Goal: Check status

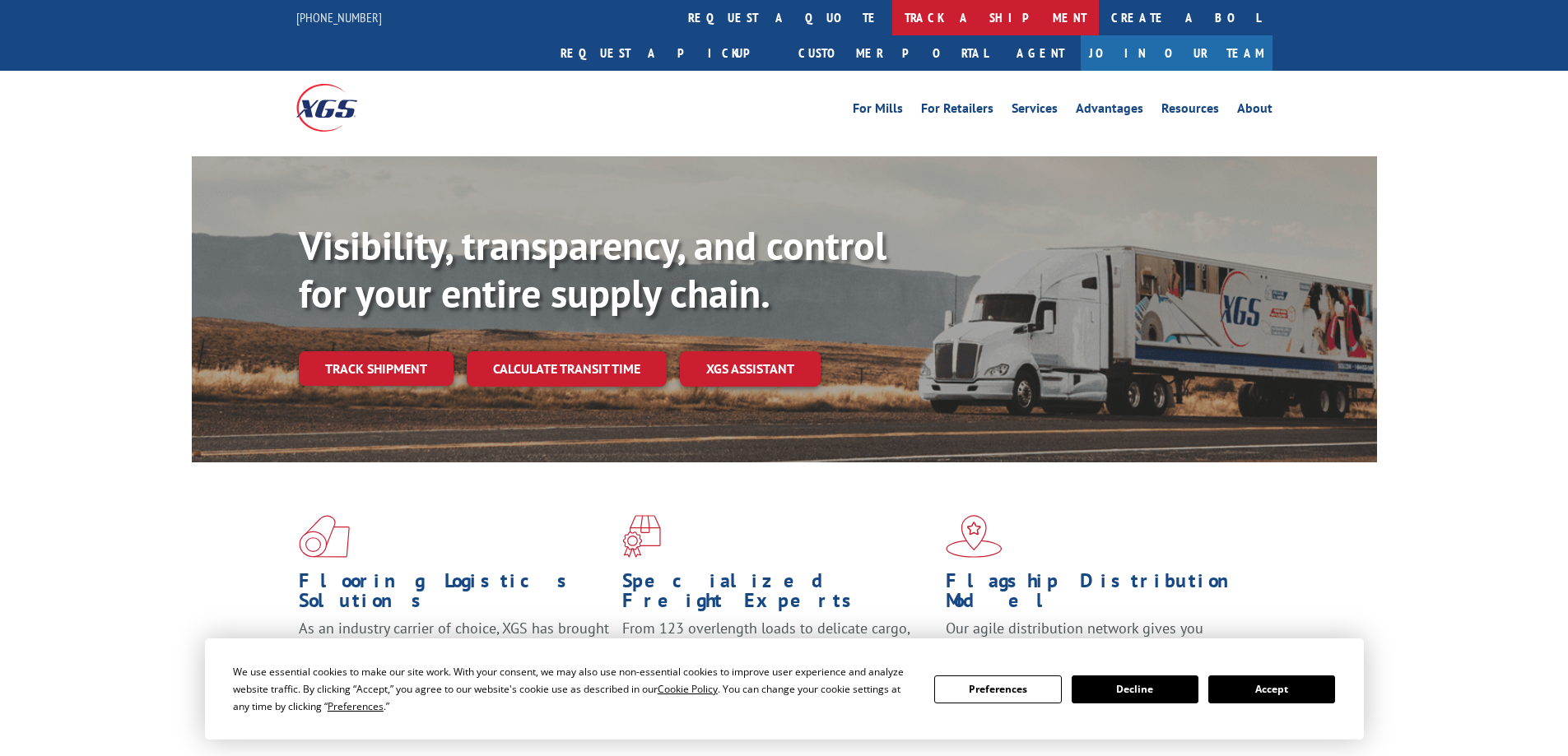
click at [892, 16] on link "track a shipment" at bounding box center [995, 17] width 206 height 36
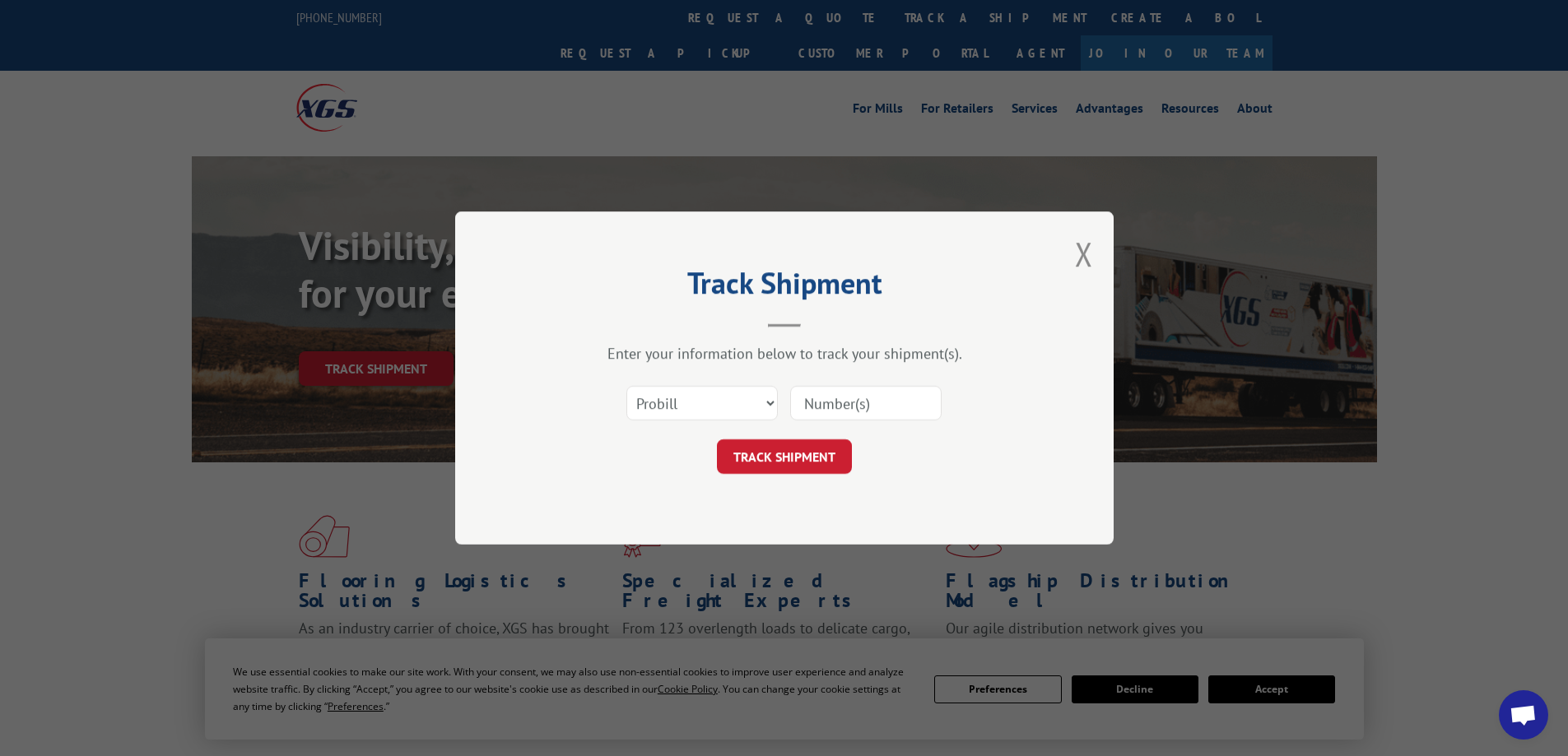
click at [827, 399] on input at bounding box center [866, 404] width 152 height 35
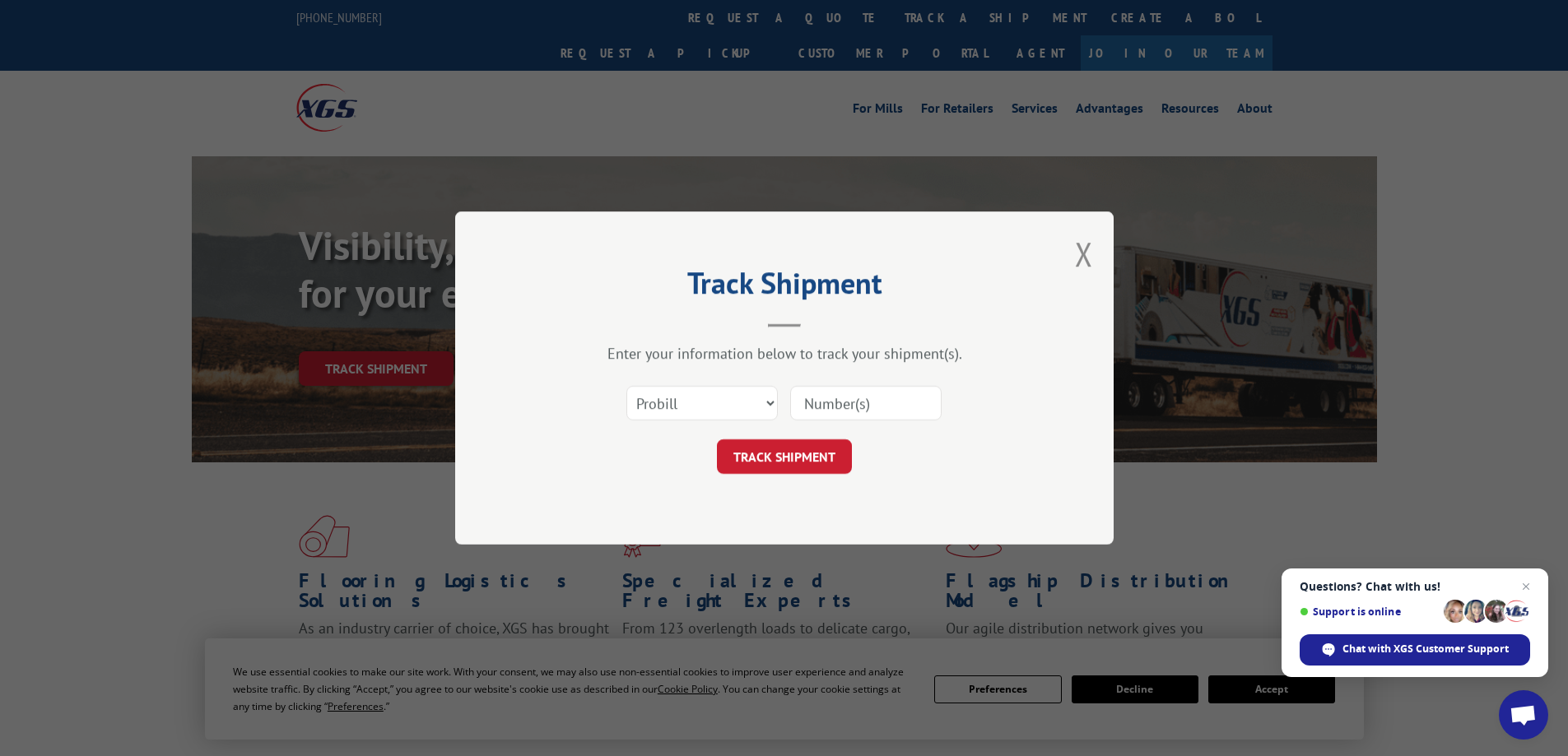
paste input "17565035"
type input "17565035"
click at [801, 463] on button "TRACK SHIPMENT" at bounding box center [784, 457] width 135 height 35
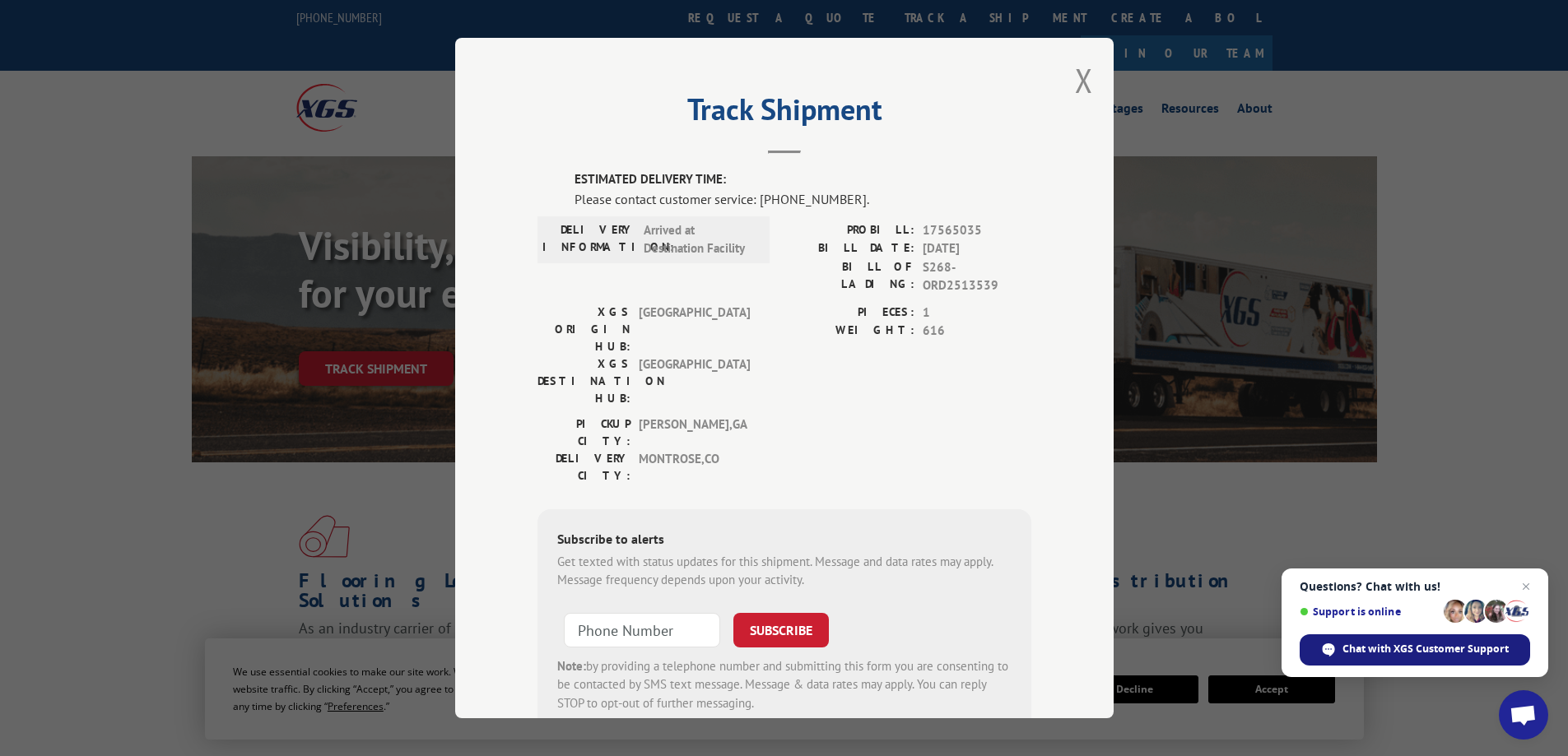
click at [1384, 645] on span "Chat with XGS Customer Support" at bounding box center [1425, 649] width 167 height 15
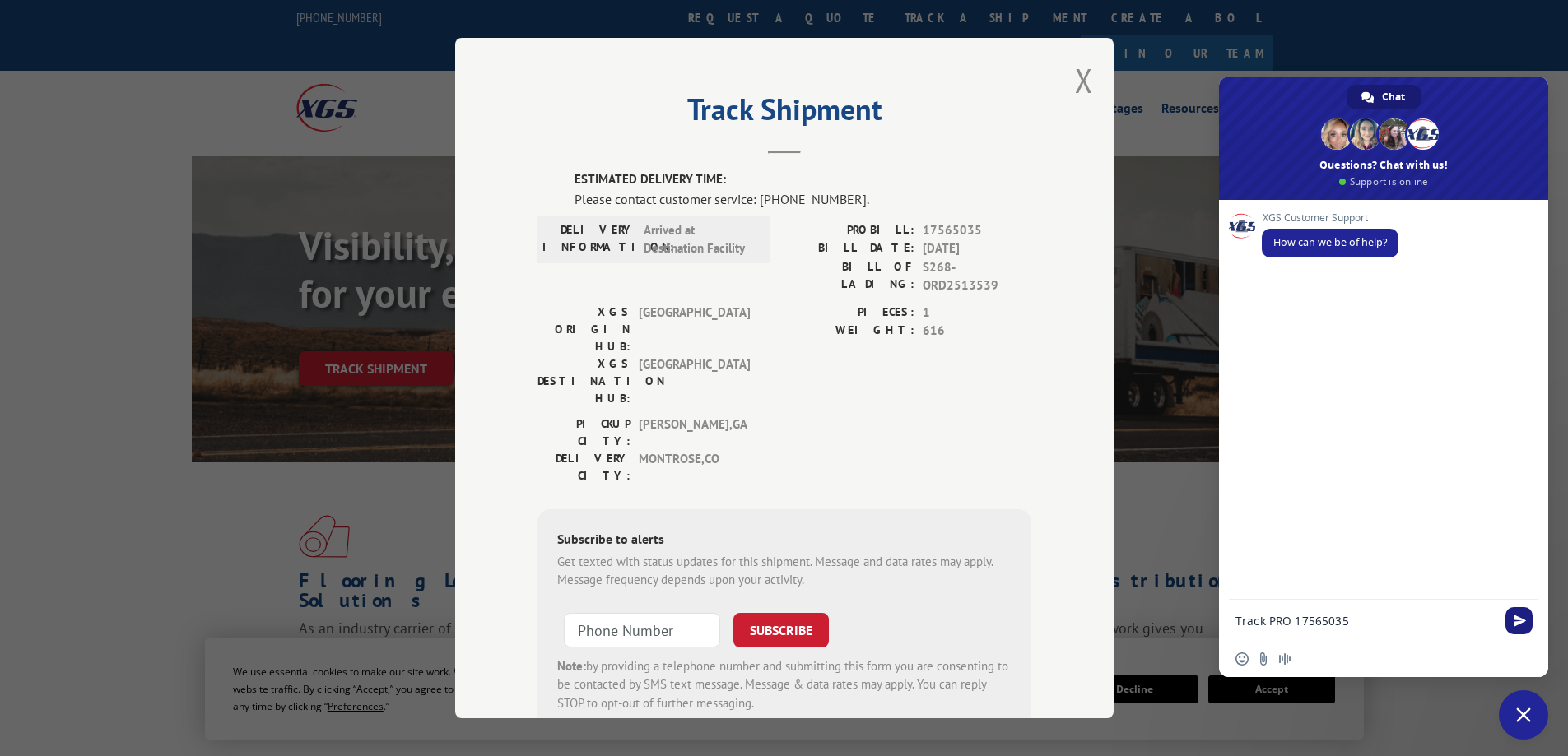
type textarea "Track PRO 17565035"
click at [1519, 620] on span "Send" at bounding box center [1520, 621] width 12 height 12
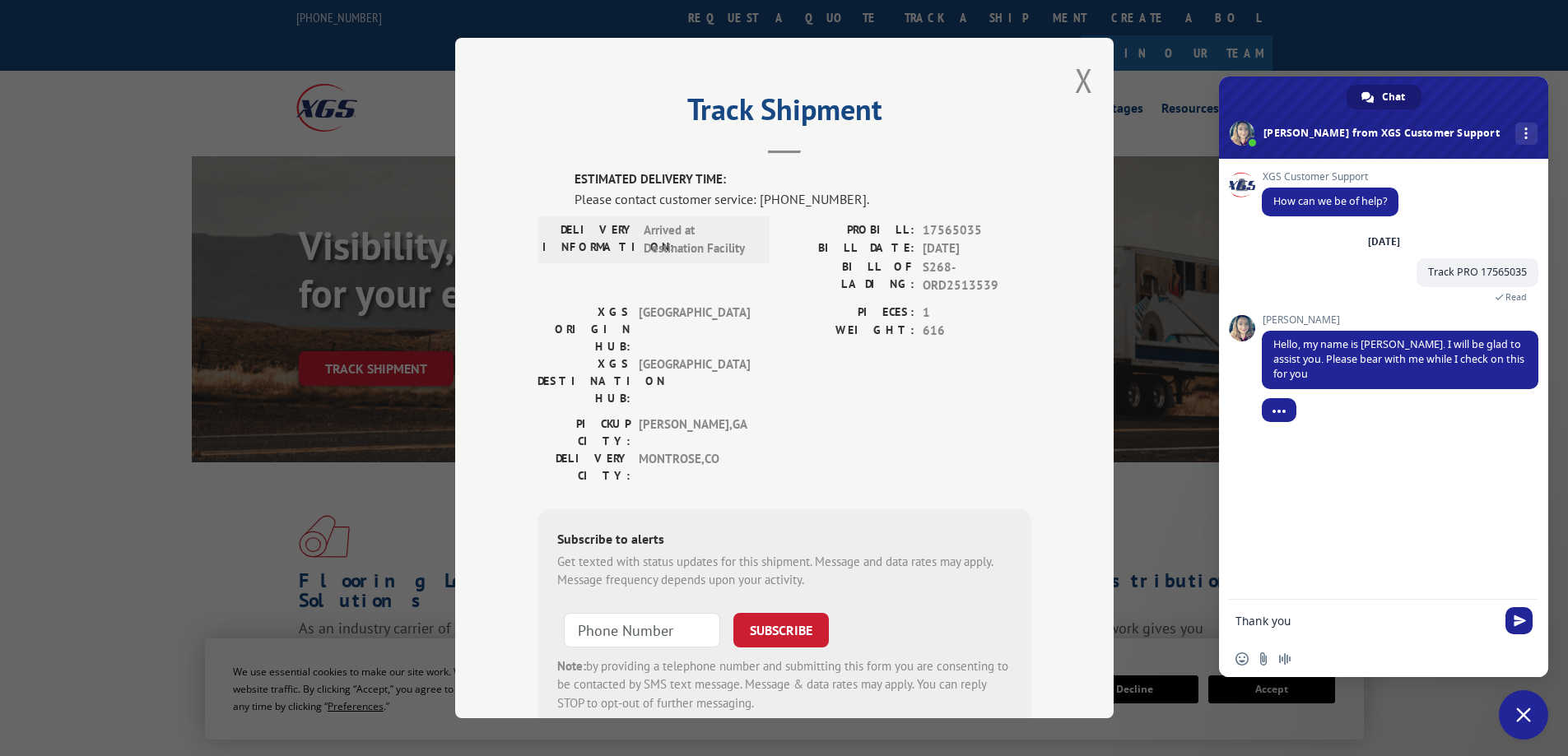
type textarea "Thank you."
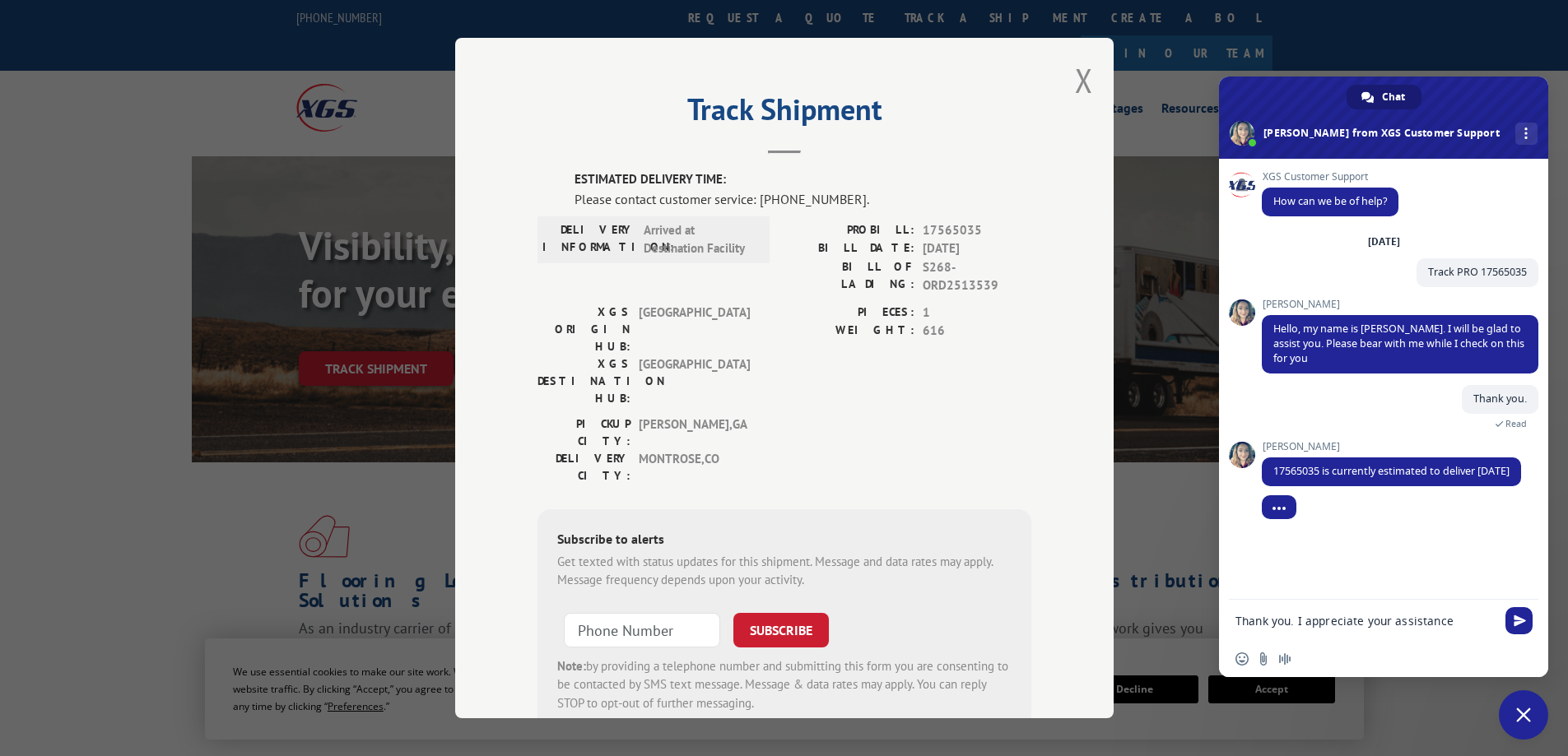
type textarea "Thank you. I appreciate your assistance."
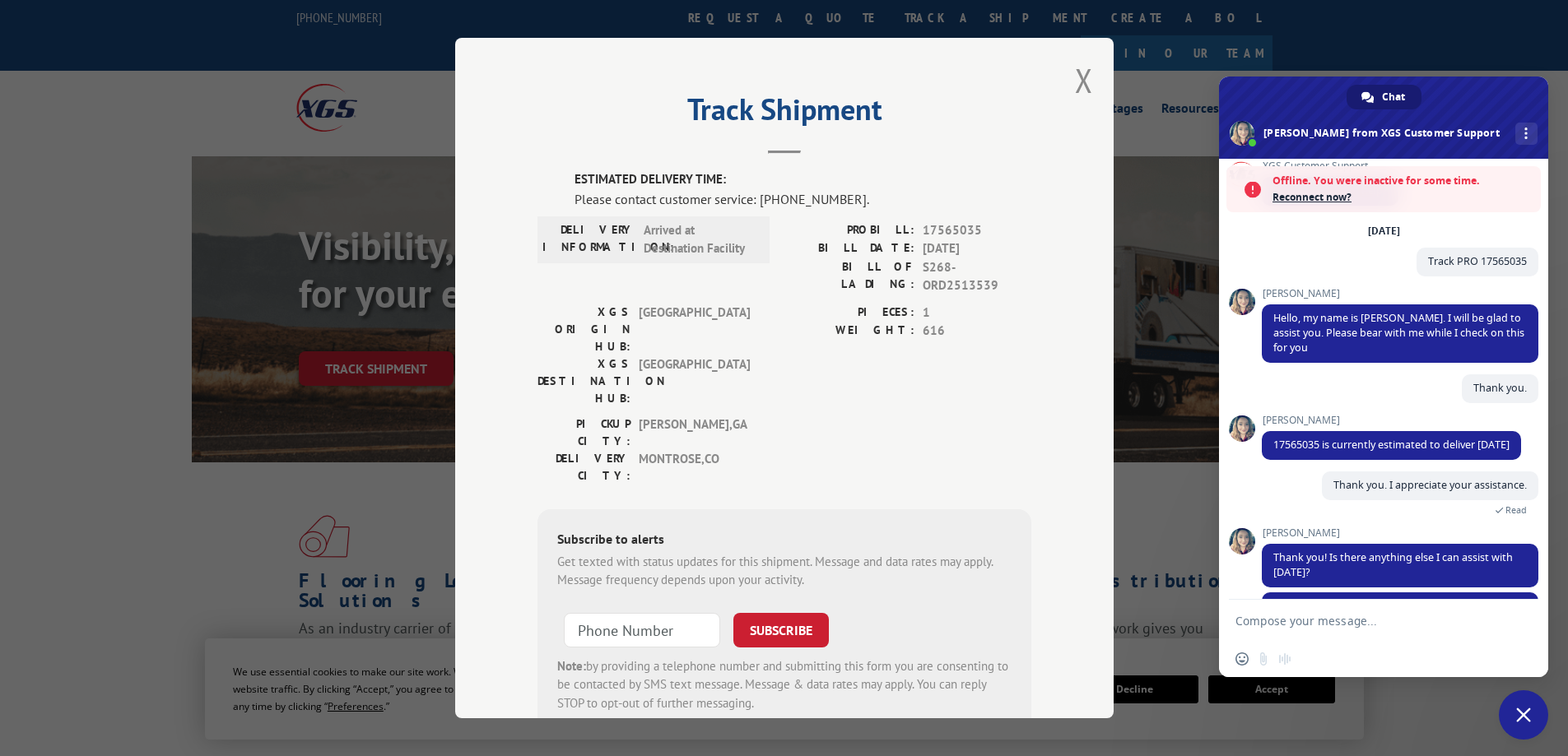
scroll to position [125, 0]
